Goal: Task Accomplishment & Management: Manage account settings

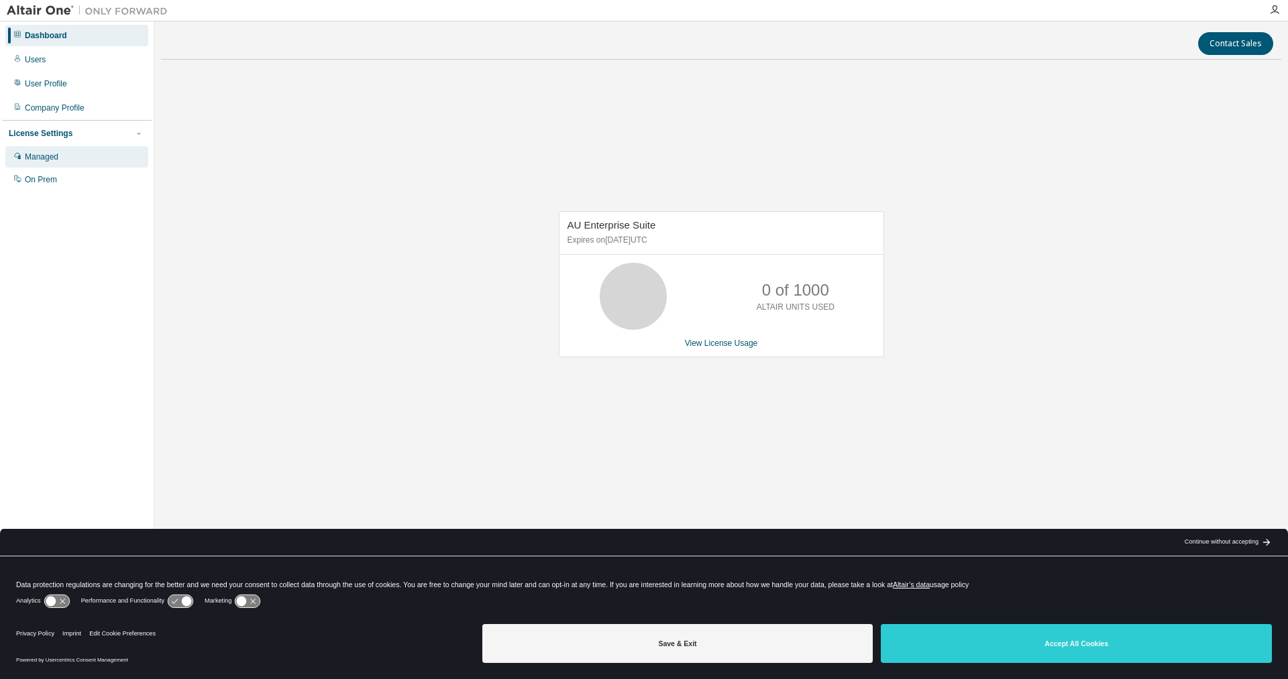
click at [55, 160] on div "Managed" at bounding box center [42, 157] width 34 height 11
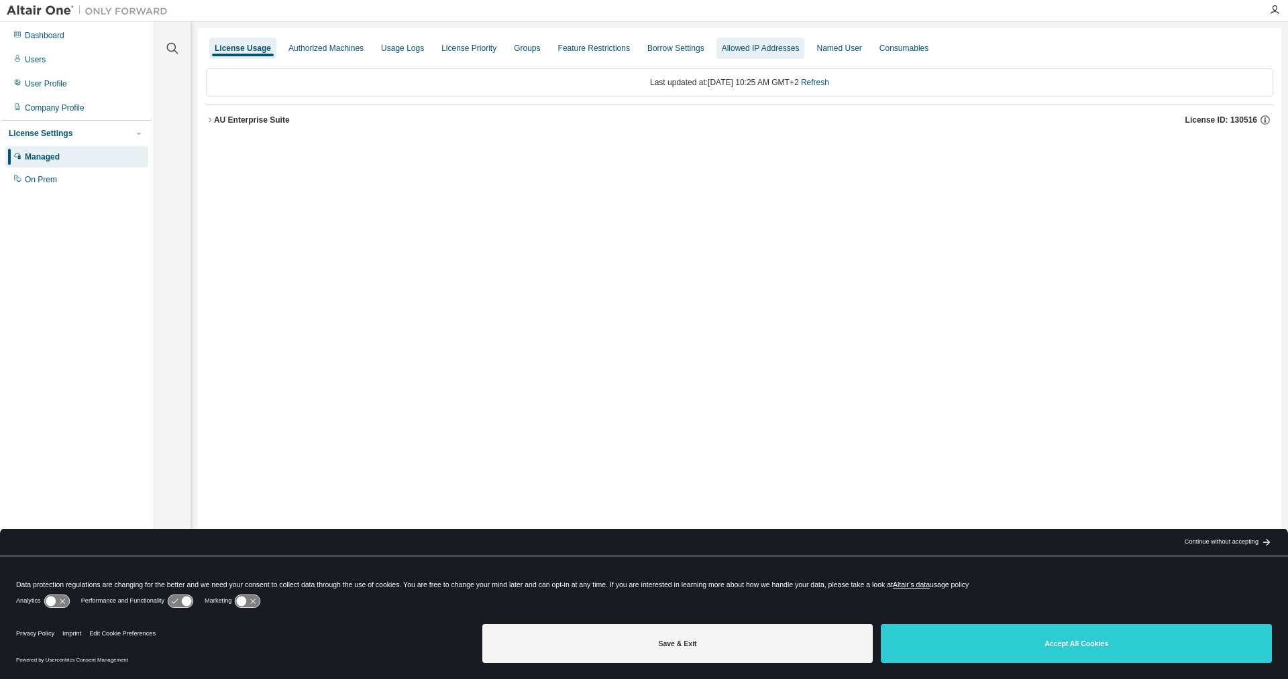
click at [736, 51] on div "Allowed IP Addresses" at bounding box center [761, 48] width 78 height 11
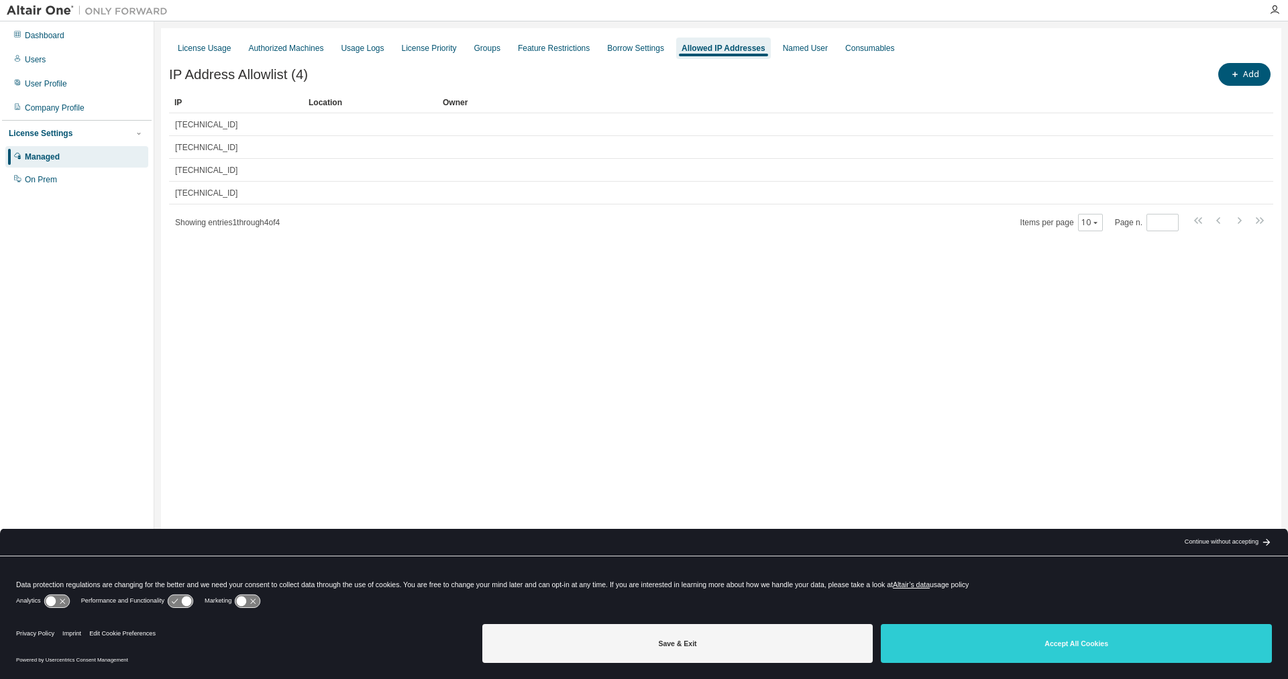
click at [1113, 371] on div "License Usage Authorized Machines Usage Logs License Priority Groups Feature Re…" at bounding box center [721, 331] width 1120 height 606
drag, startPoint x: 827, startPoint y: 439, endPoint x: 917, endPoint y: 282, distance: 180.8
click at [827, 437] on div "License Usage Authorized Machines Usage Logs License Priority Groups Feature Re…" at bounding box center [721, 331] width 1120 height 606
click at [1272, 8] on icon "button" at bounding box center [1274, 10] width 11 height 11
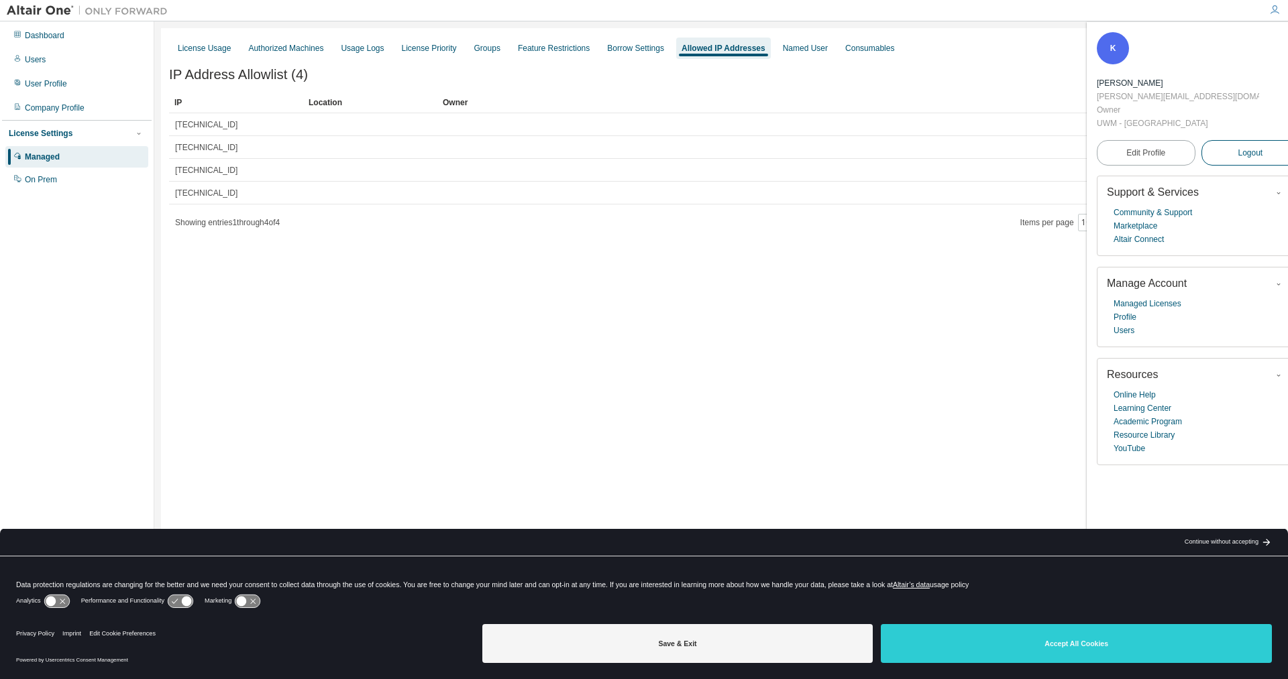
click at [1237, 146] on span "Logout" at bounding box center [1249, 152] width 25 height 13
